Goal: Task Accomplishment & Management: Manage account settings

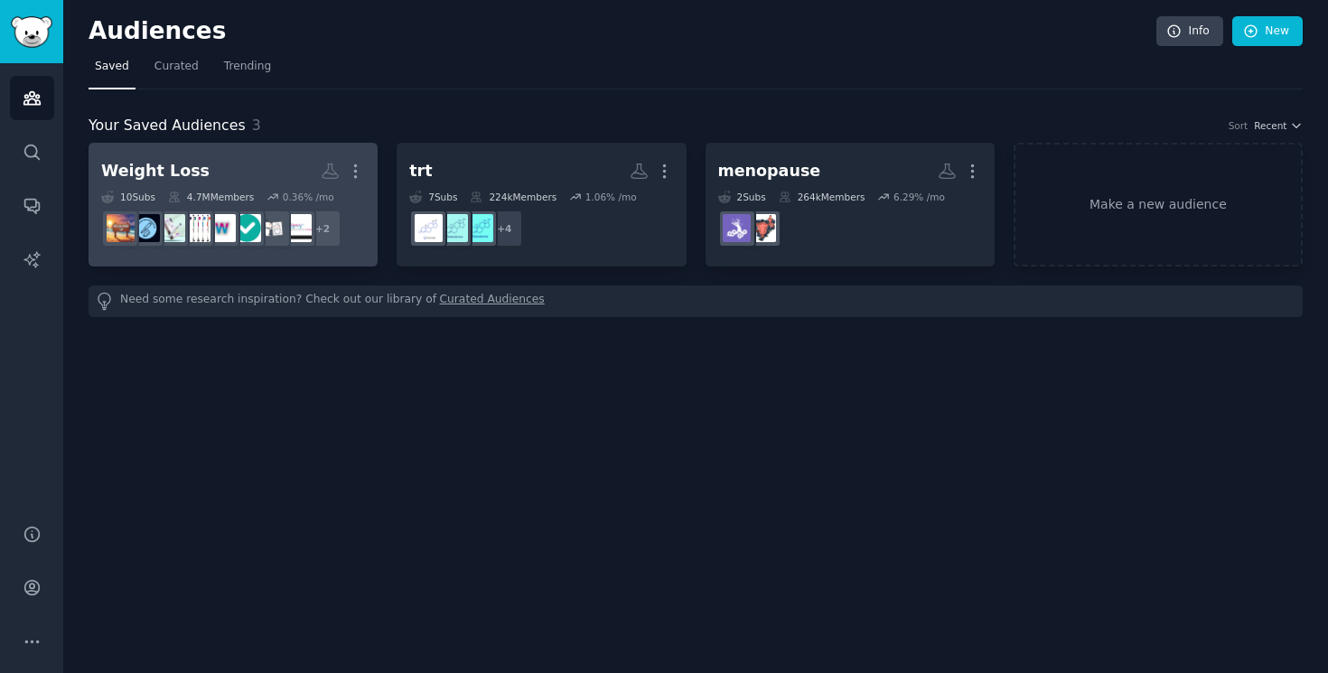
click at [227, 171] on h2 "Weight Loss More" at bounding box center [233, 171] width 264 height 32
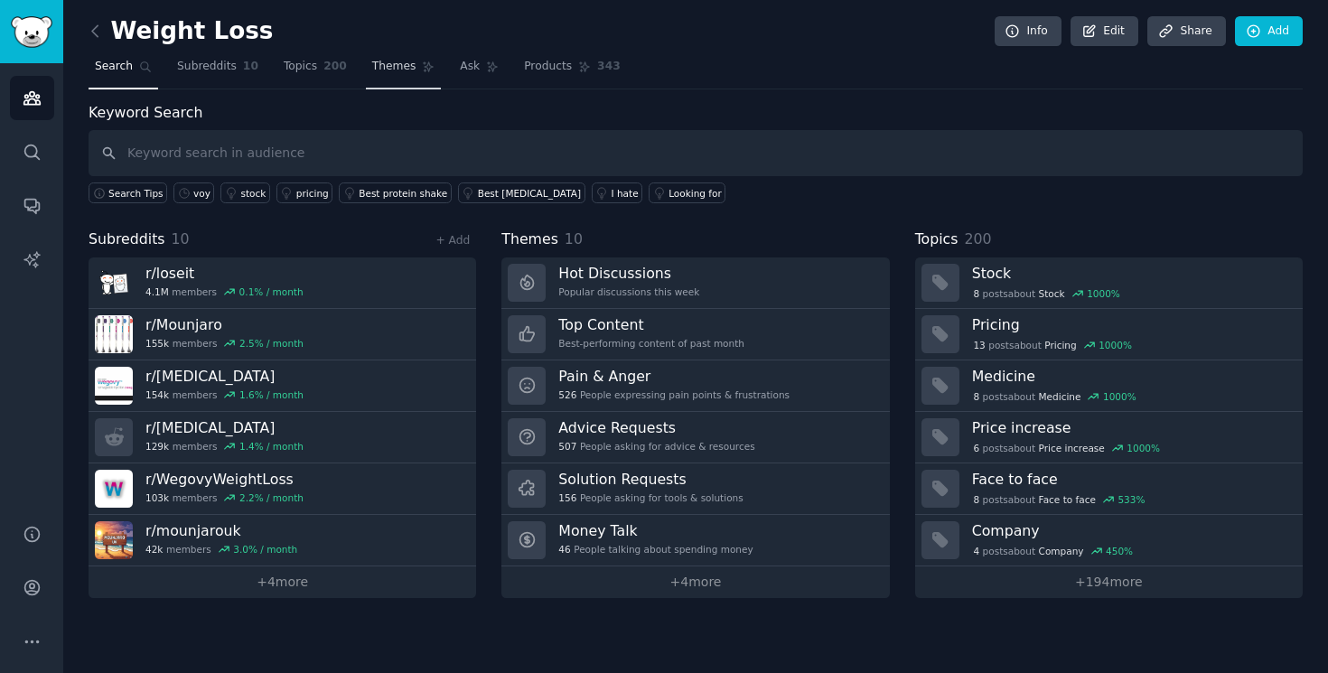
click at [405, 61] on span "Themes" at bounding box center [394, 67] width 44 height 16
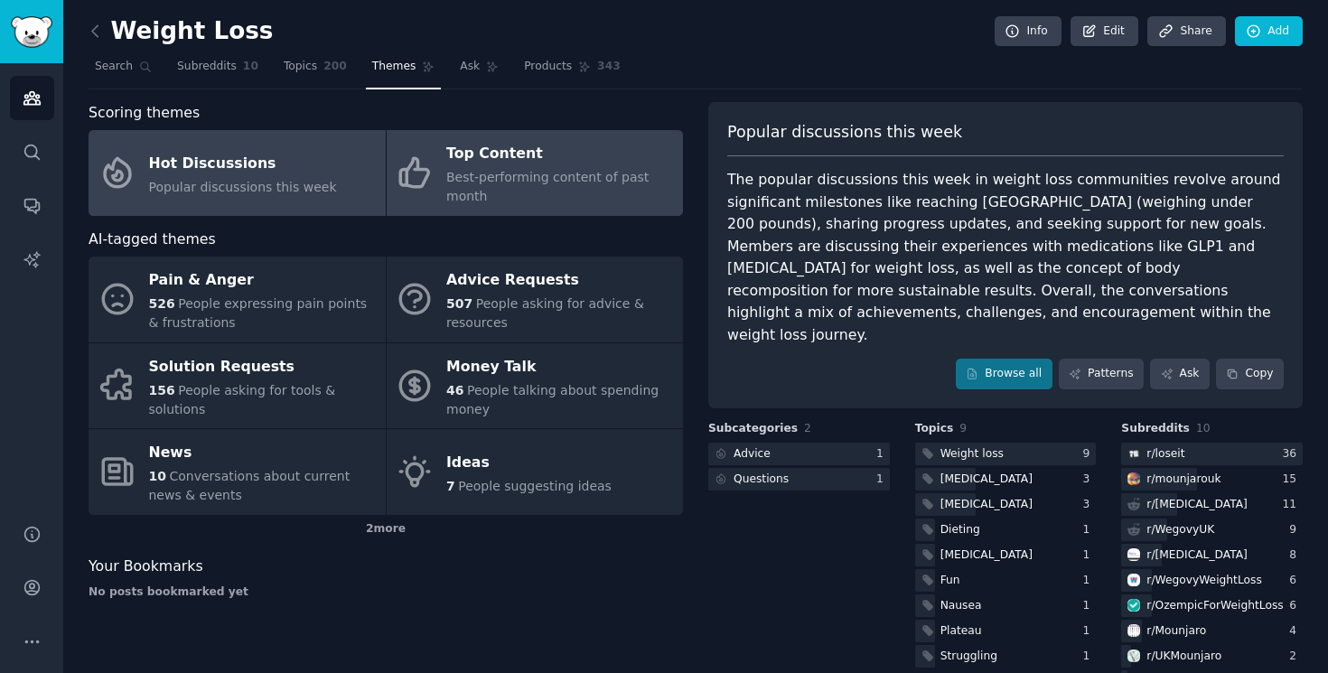
click at [540, 190] on div "Best-performing content of past month" at bounding box center [560, 187] width 228 height 38
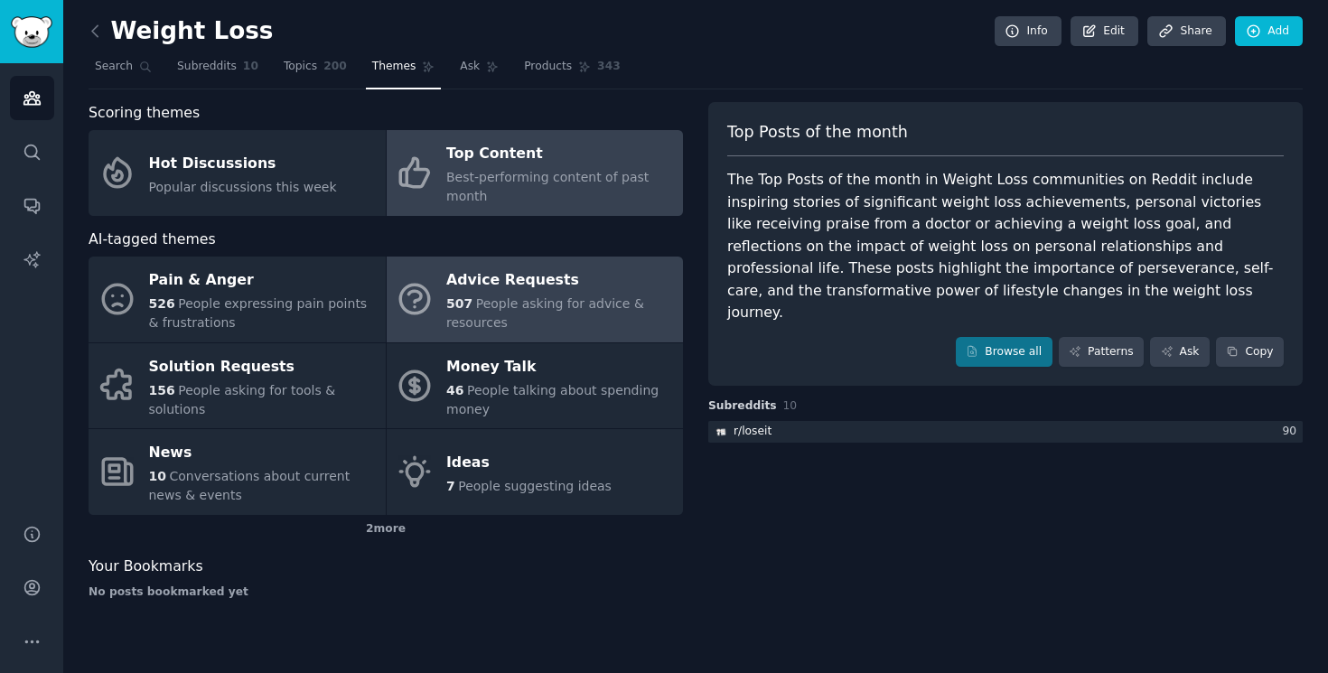
click at [552, 296] on span "People asking for advice & resources" at bounding box center [545, 312] width 198 height 33
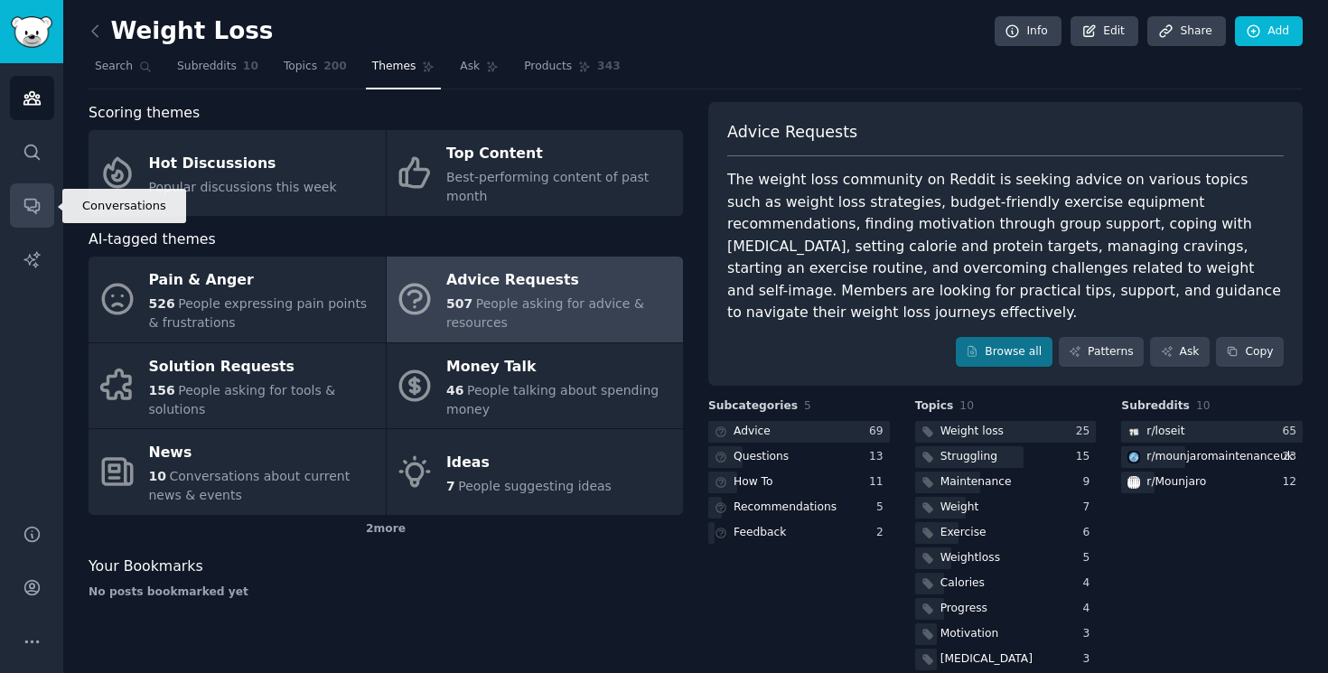
click at [24, 207] on icon "Sidebar" at bounding box center [31, 207] width 14 height 14
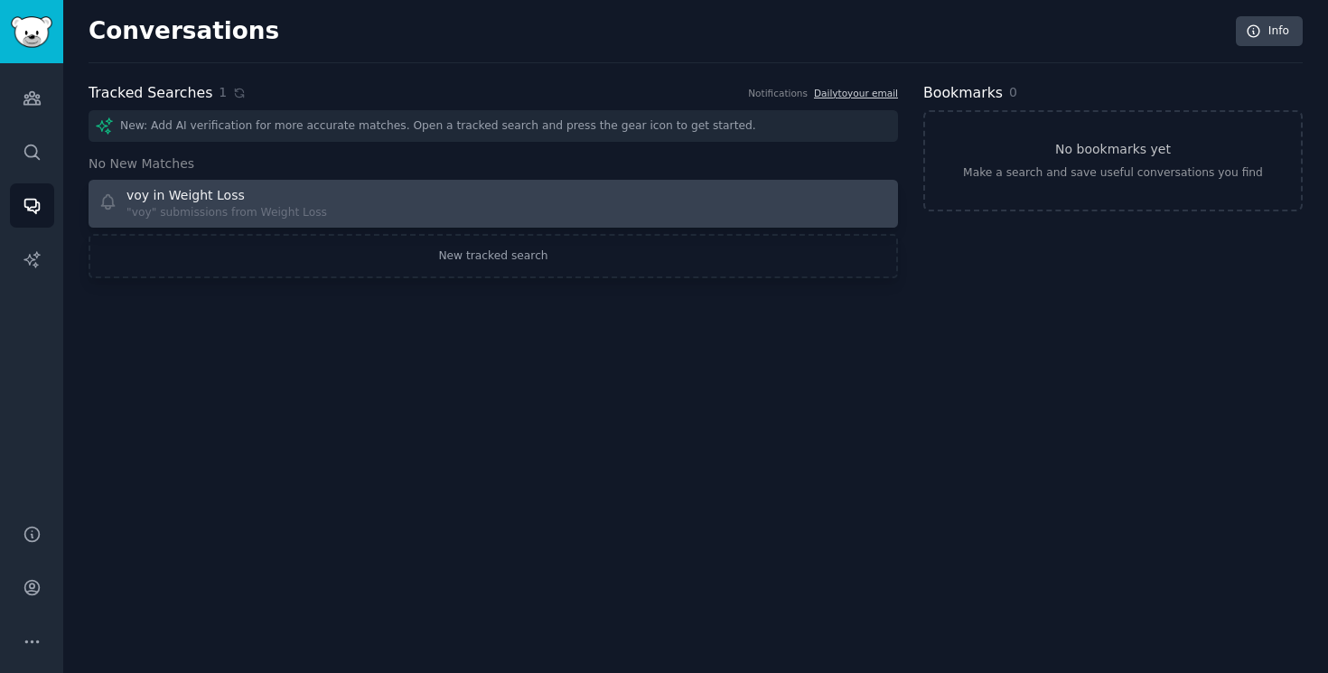
click at [229, 203] on div "voy in Weight Loss" at bounding box center [185, 195] width 118 height 19
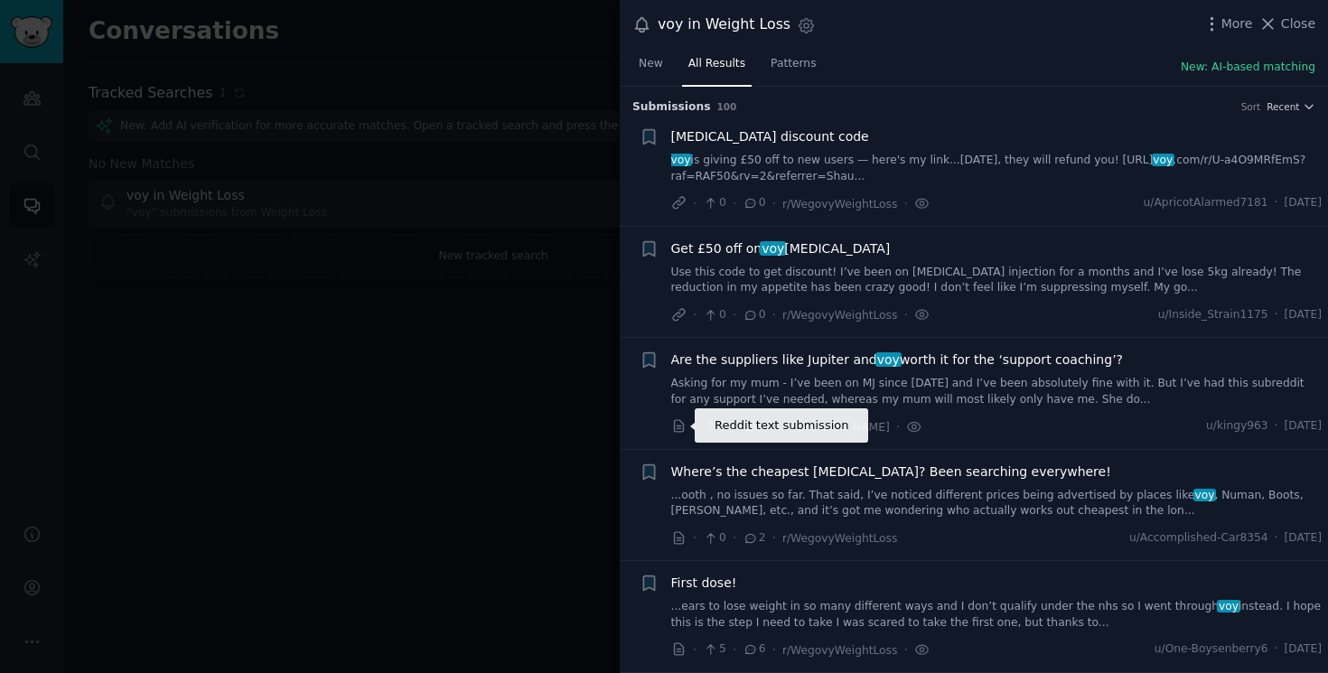
click at [673, 427] on icon at bounding box center [679, 426] width 16 height 16
click at [309, 239] on div at bounding box center [664, 336] width 1328 height 673
click at [512, 373] on div at bounding box center [664, 336] width 1328 height 673
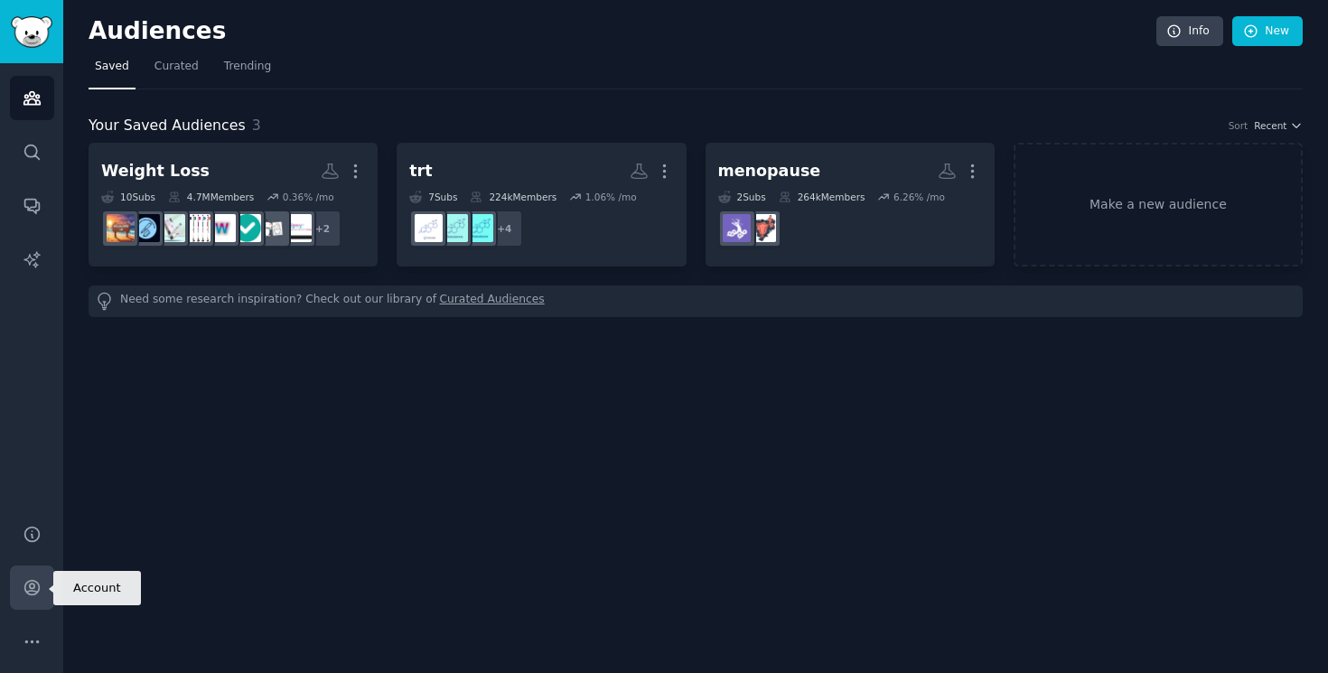
click at [32, 586] on icon "Sidebar" at bounding box center [32, 587] width 19 height 19
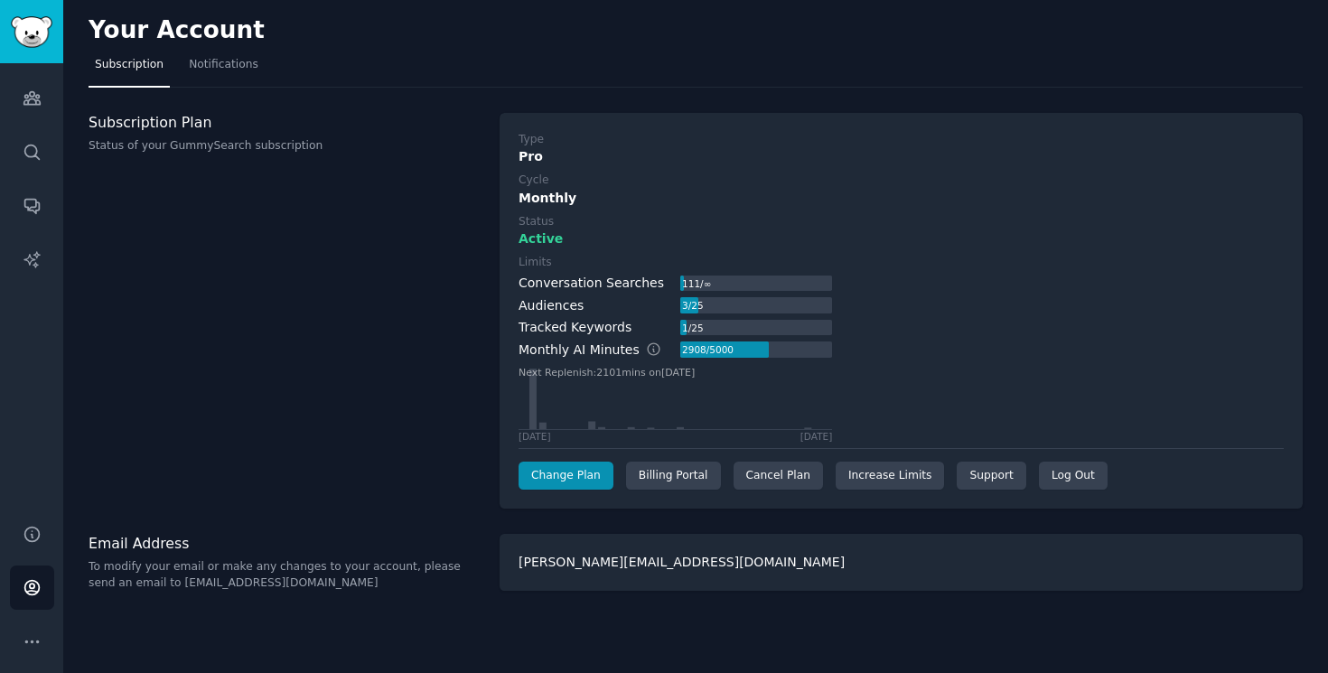
click at [318, 555] on div "Email Address To modify your email or make any changes to your account, please …" at bounding box center [285, 562] width 392 height 57
click at [201, 83] on link "Notifications" at bounding box center [223, 69] width 82 height 37
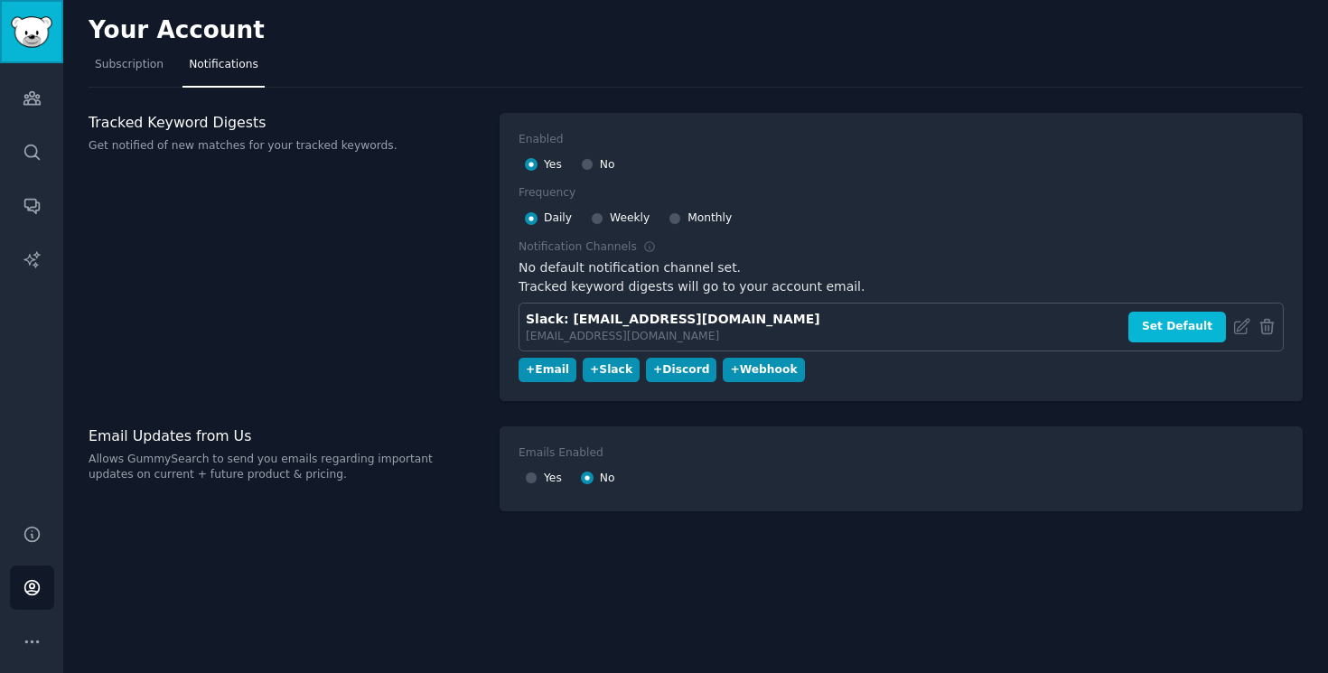
click at [31, 26] on img "Sidebar" at bounding box center [32, 32] width 42 height 32
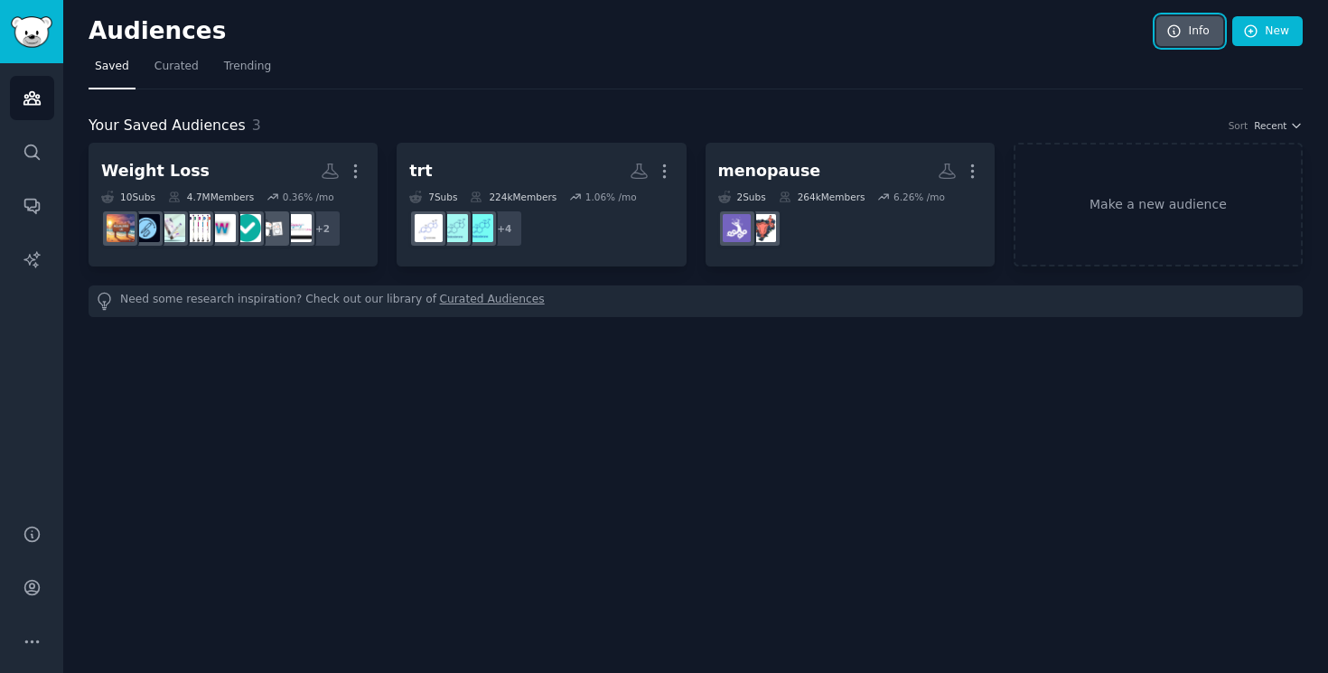
click at [1164, 25] on link "Info" at bounding box center [1189, 31] width 67 height 31
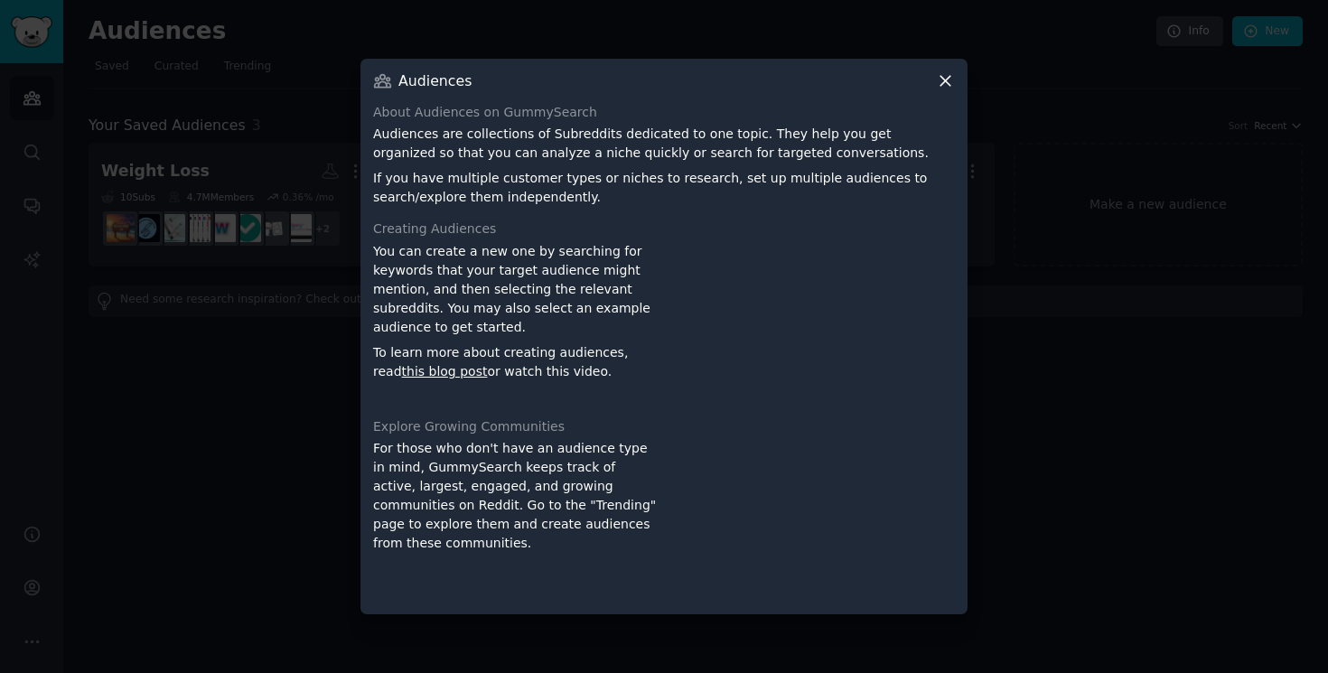
click at [947, 80] on icon at bounding box center [945, 80] width 19 height 19
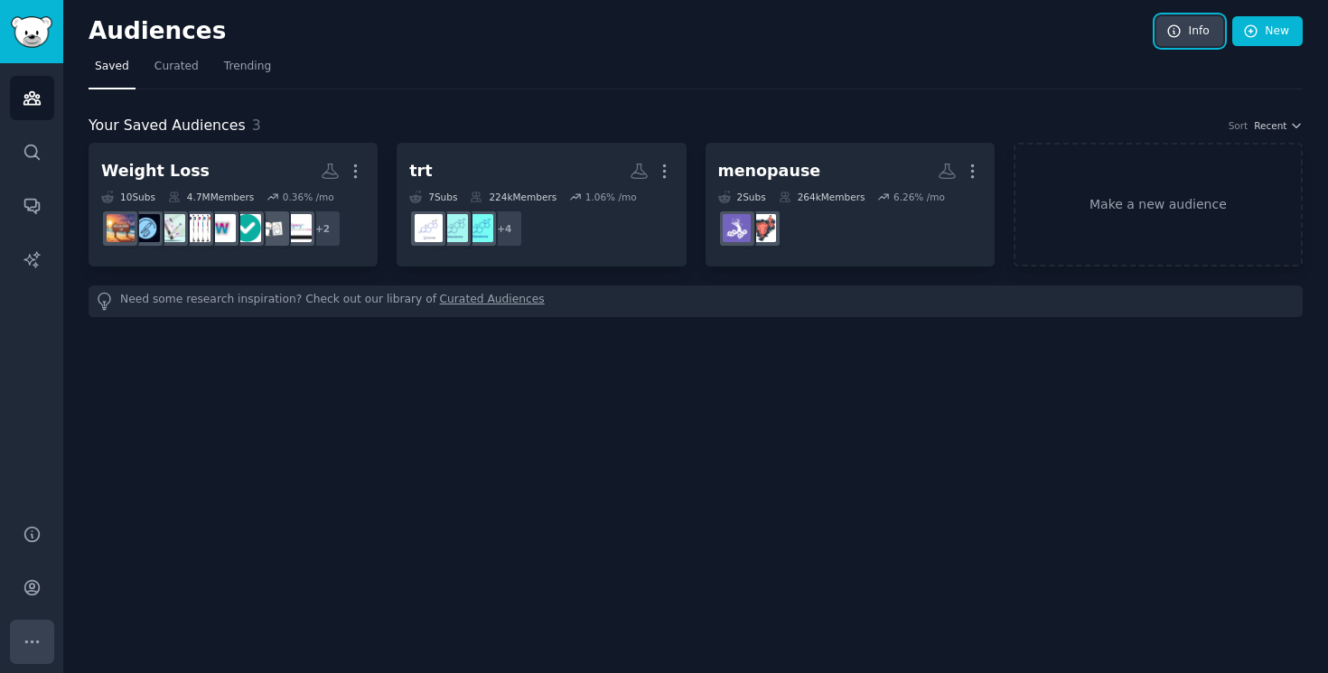
click at [28, 648] on icon "Sidebar" at bounding box center [32, 641] width 19 height 19
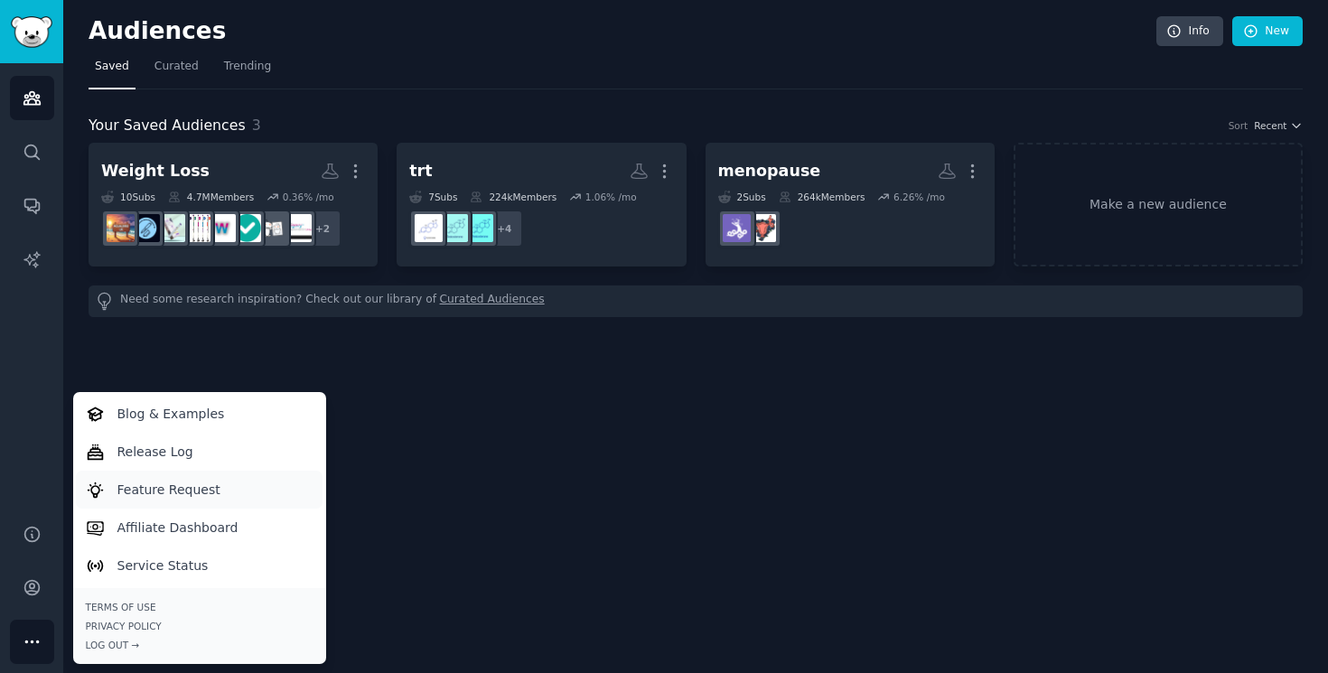
click at [172, 490] on p "Feature Request" at bounding box center [168, 490] width 103 height 19
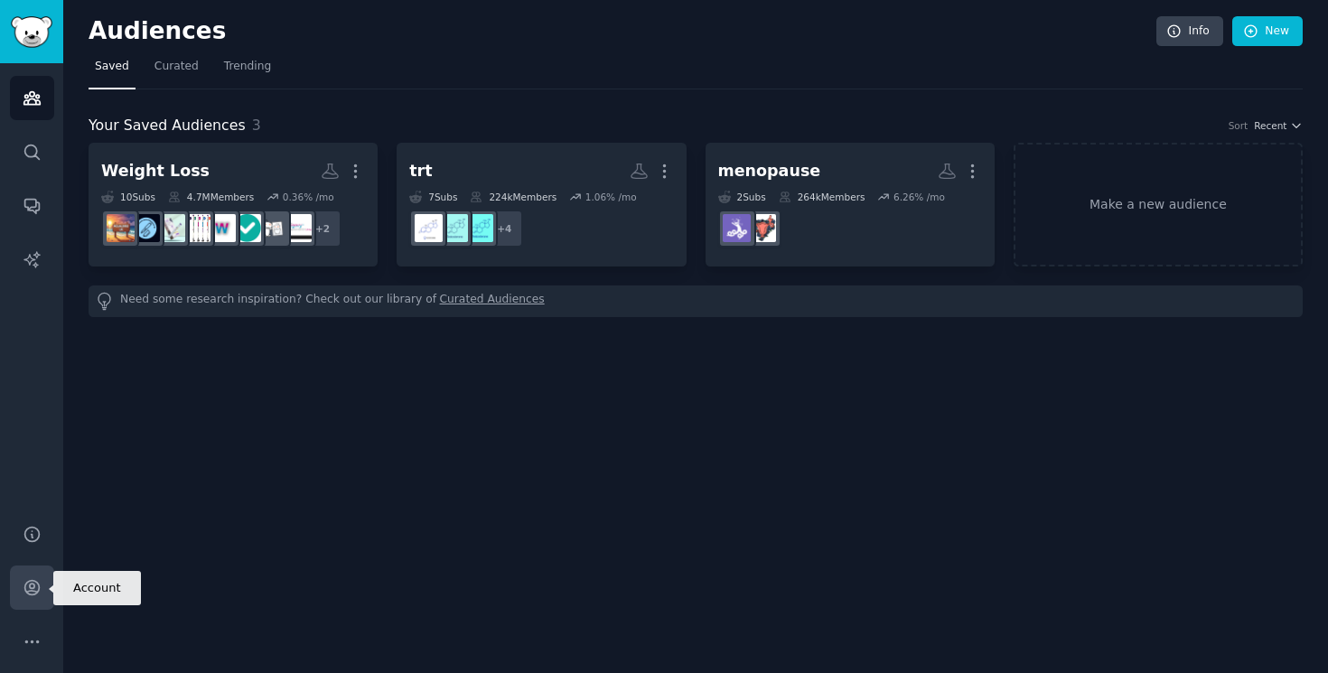
click at [34, 593] on icon "Sidebar" at bounding box center [31, 588] width 14 height 14
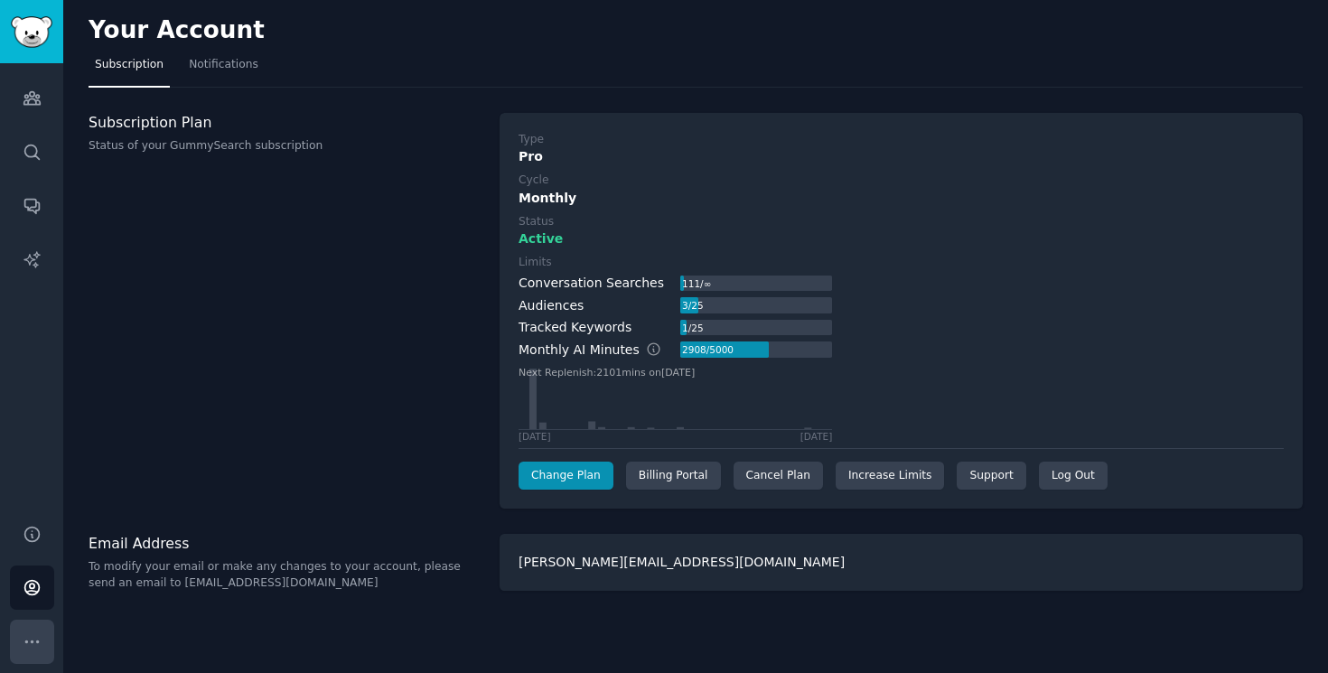
click at [31, 649] on icon "Sidebar" at bounding box center [32, 641] width 19 height 19
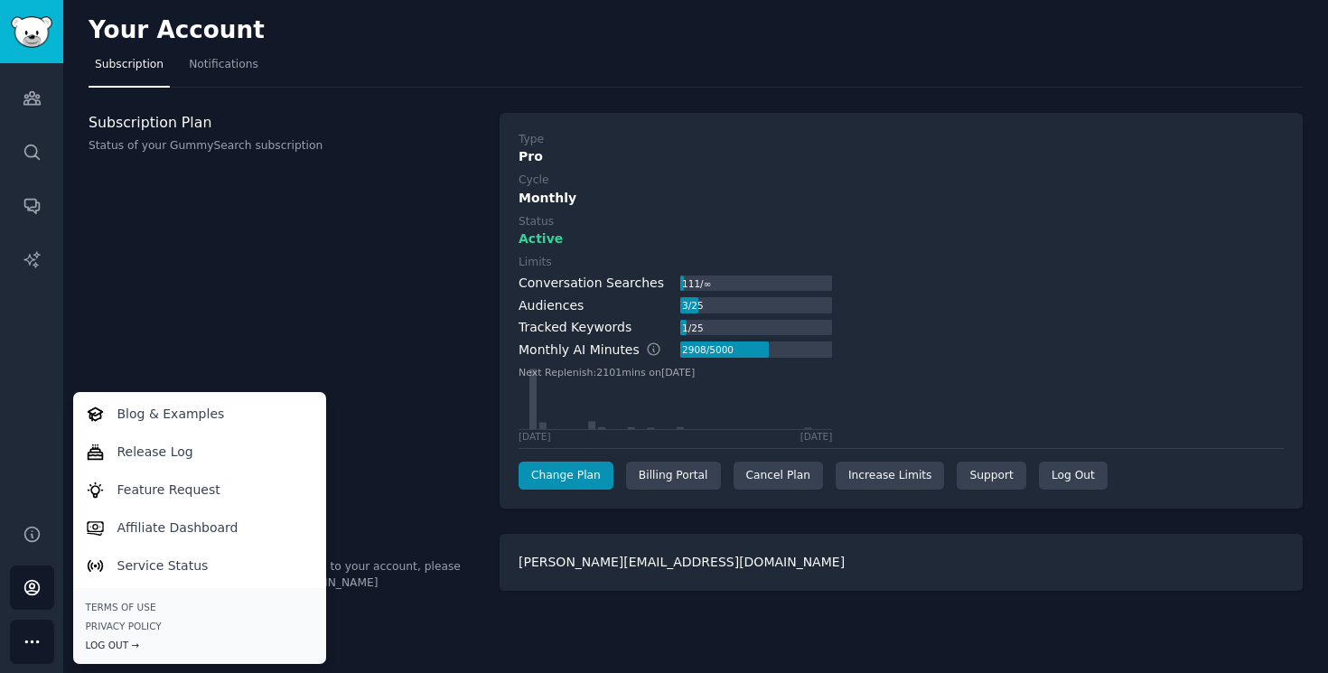
click at [120, 642] on div "Log Out →" at bounding box center [200, 645] width 228 height 13
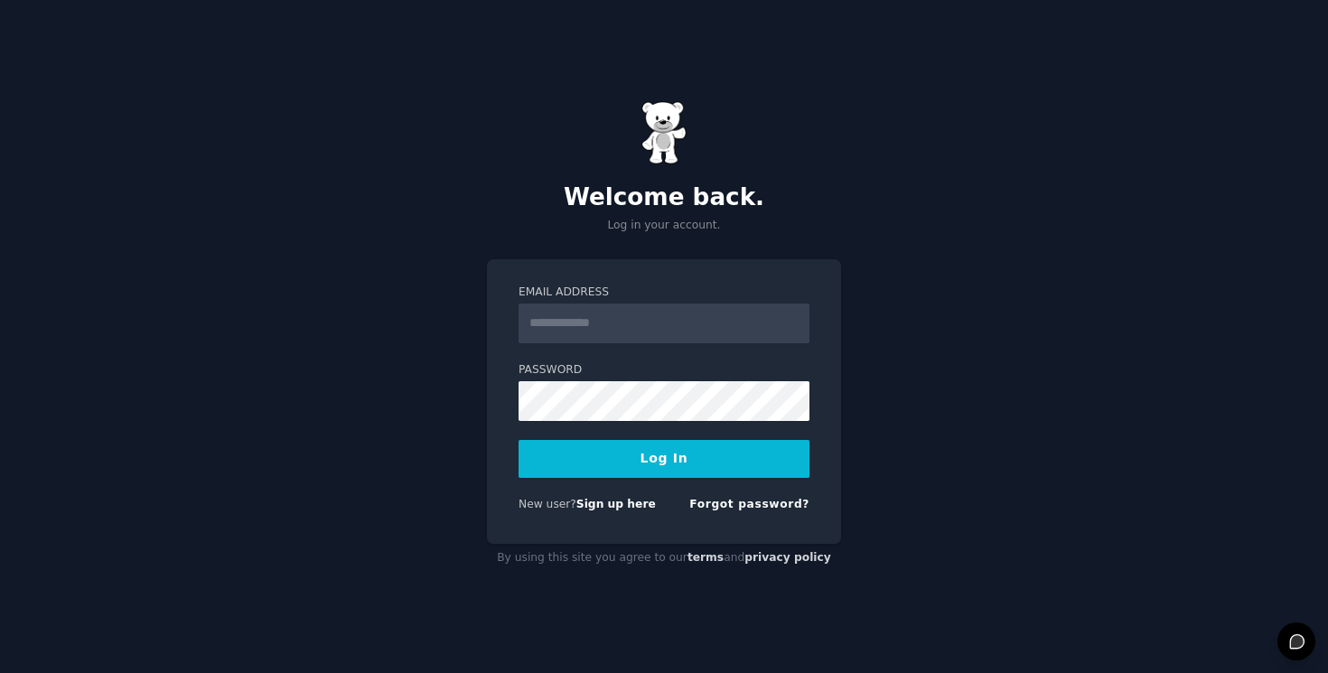
click at [652, 326] on input "Email Address" at bounding box center [663, 323] width 291 height 40
type input "**********"
click at [518, 421] on nordpass-icon at bounding box center [518, 421] width 0 height 0
click at [0, 672] on nordpass-autofill-portal at bounding box center [0, 673] width 0 height 0
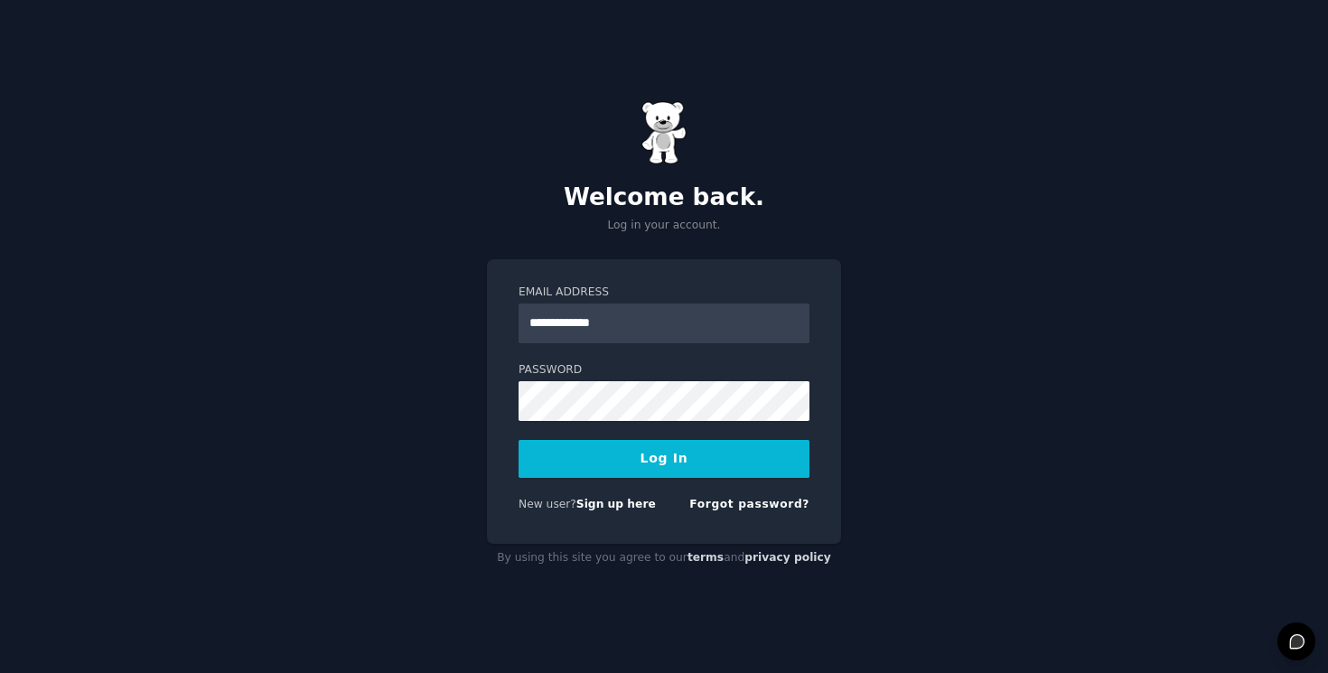
click at [0, 672] on nordpass-autofill-portal at bounding box center [0, 673] width 0 height 0
click at [518, 421] on nordpass-icon at bounding box center [518, 421] width 0 height 0
click at [0, 672] on nordpass-autofill-portal at bounding box center [0, 673] width 0 height 0
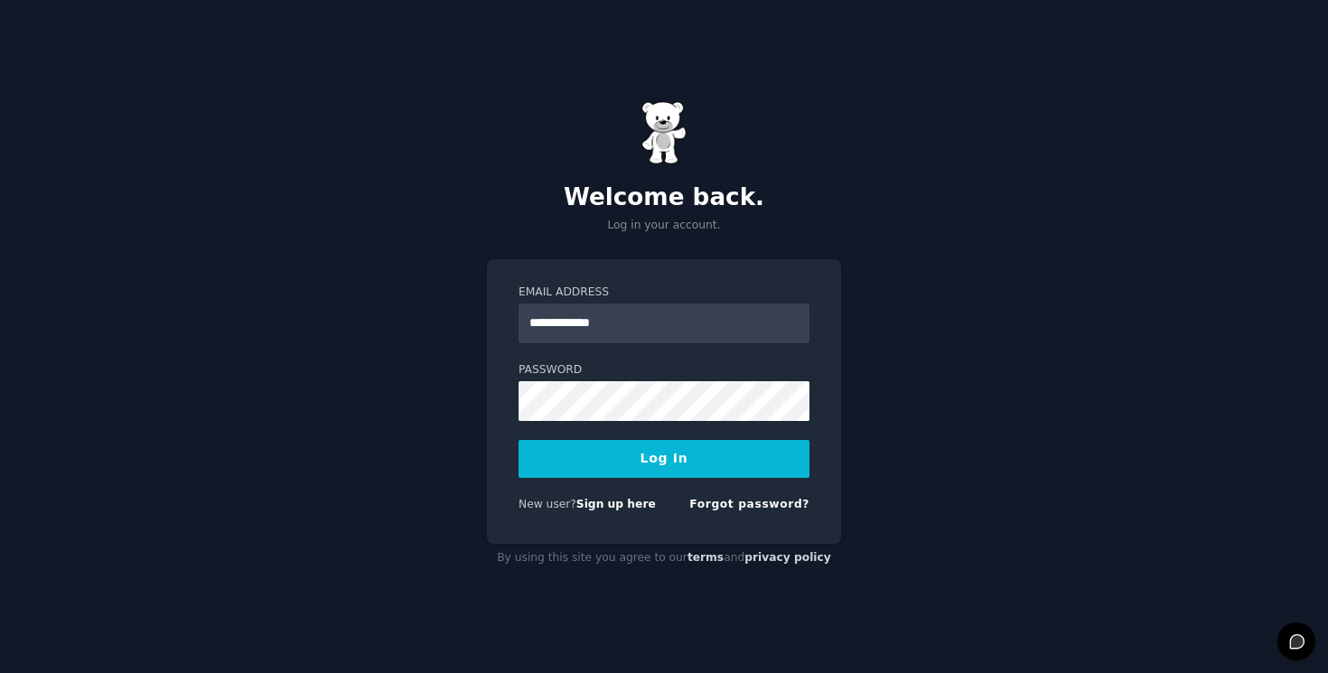
click at [0, 672] on nordpass-autofill-portal at bounding box center [0, 673] width 0 height 0
click at [896, 379] on div "**********" at bounding box center [664, 336] width 1328 height 673
